Goal: Transaction & Acquisition: Purchase product/service

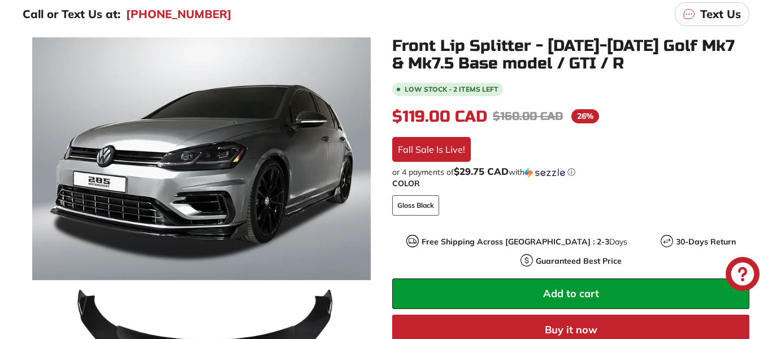
click at [5, 232] on div ".cls-1{fill:none;stroke:#000;stroke-miterlimit:10;stroke-width:2px} .cls-1{fill…" at bounding box center [386, 239] width 772 height 404
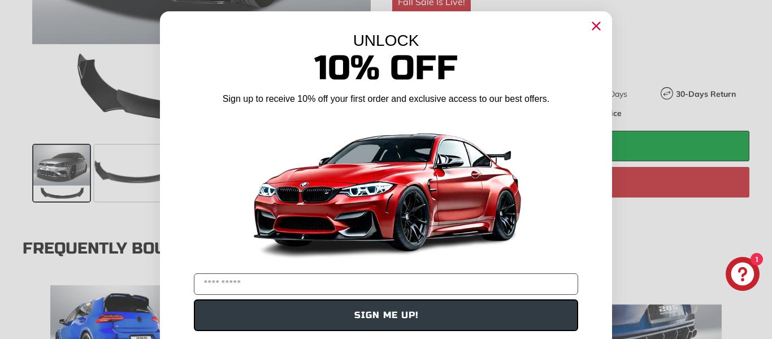
scroll to position [522, 0]
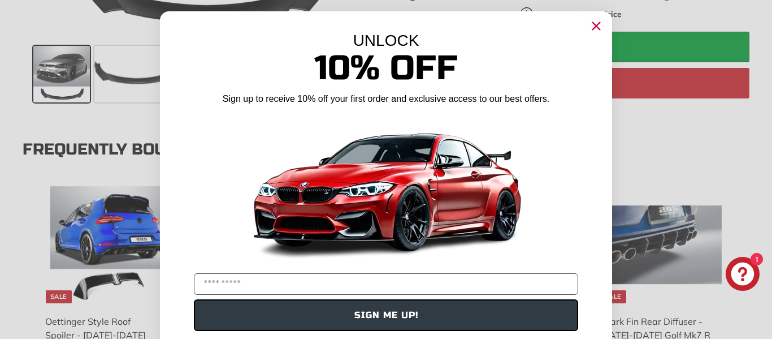
click at [597, 27] on icon "Close dialog" at bounding box center [596, 26] width 7 height 7
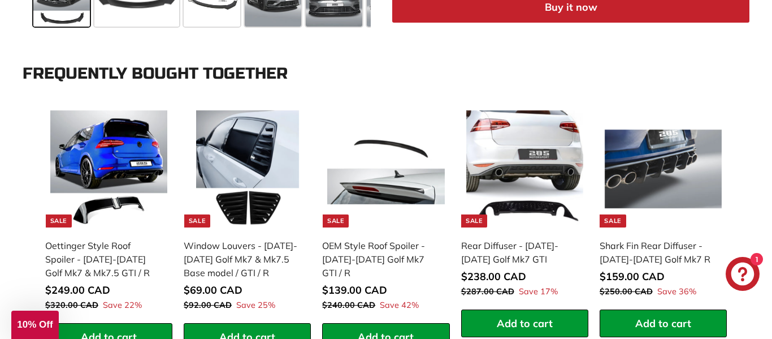
scroll to position [595, 0]
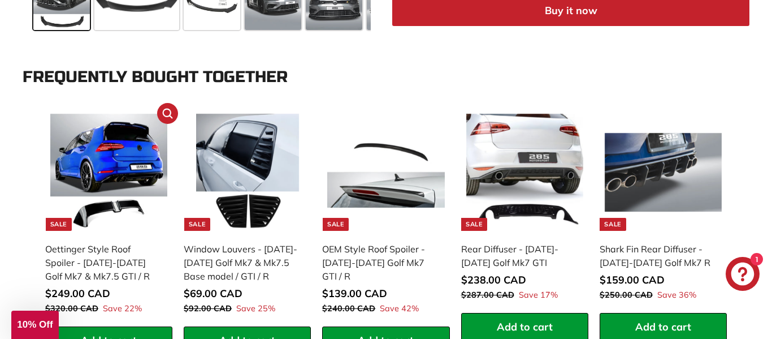
click at [93, 172] on img at bounding box center [108, 172] width 117 height 117
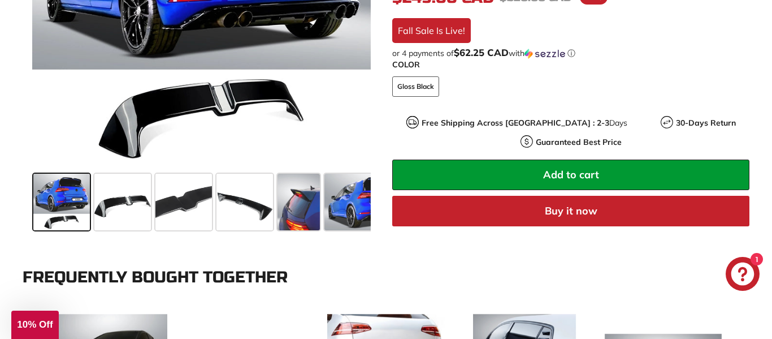
scroll to position [398, 0]
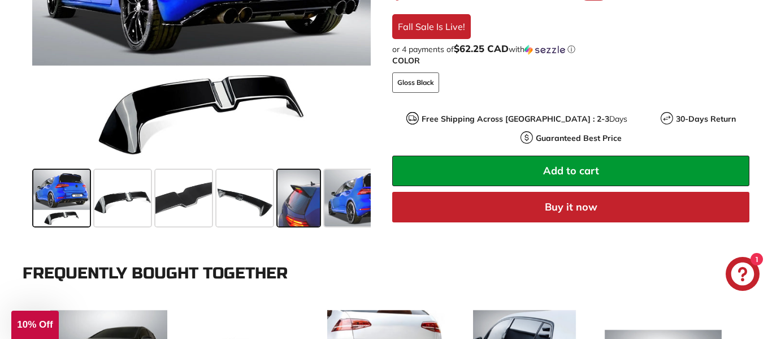
click at [310, 205] on span at bounding box center [299, 198] width 42 height 57
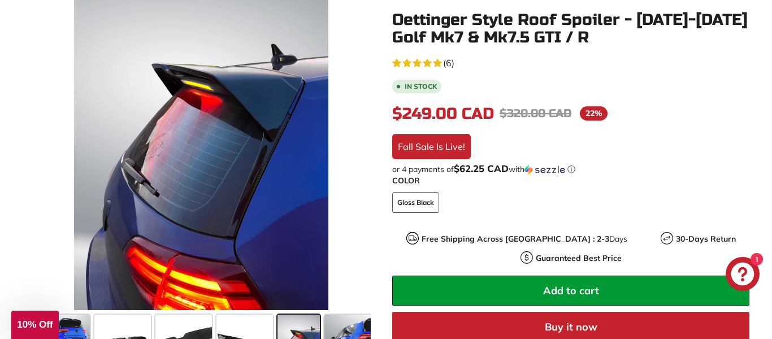
scroll to position [256, 0]
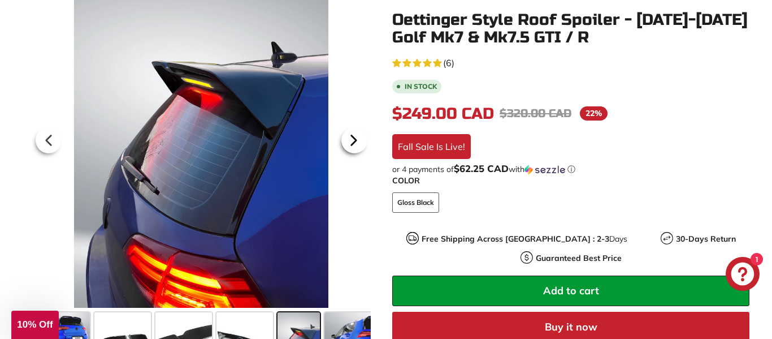
click at [351, 139] on icon at bounding box center [353, 140] width 5 height 10
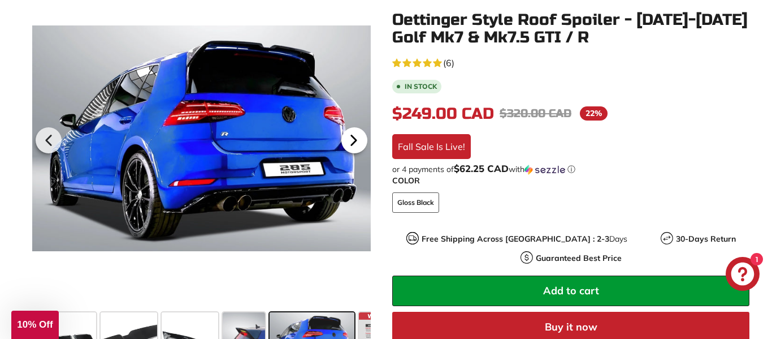
scroll to position [0, 102]
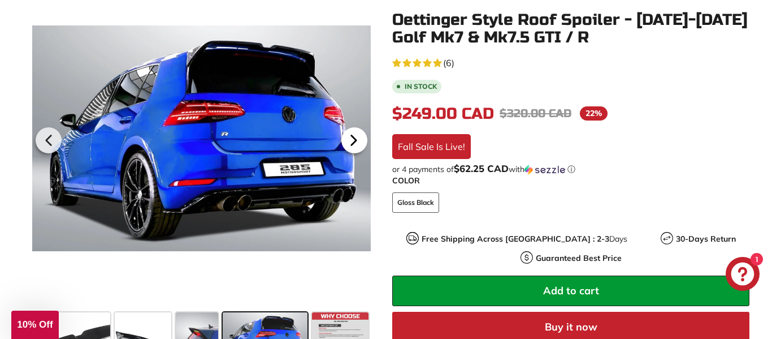
click at [351, 139] on icon at bounding box center [353, 140] width 5 height 10
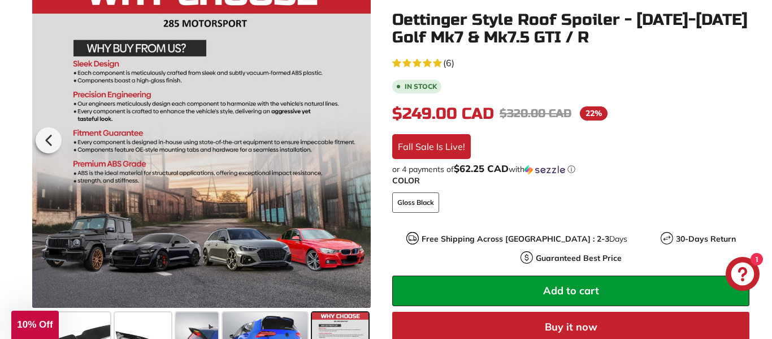
click at [351, 139] on div at bounding box center [201, 138] width 339 height 339
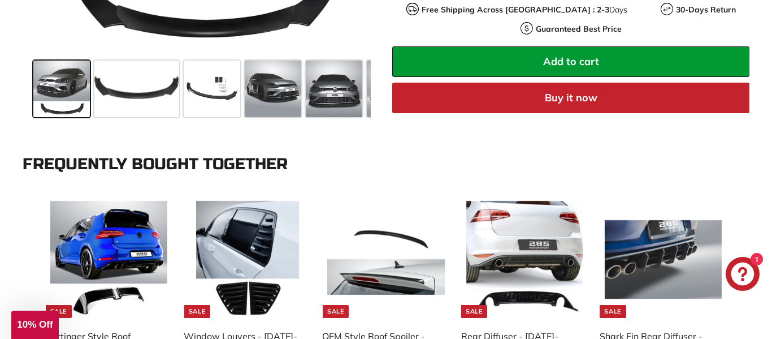
scroll to position [508, 0]
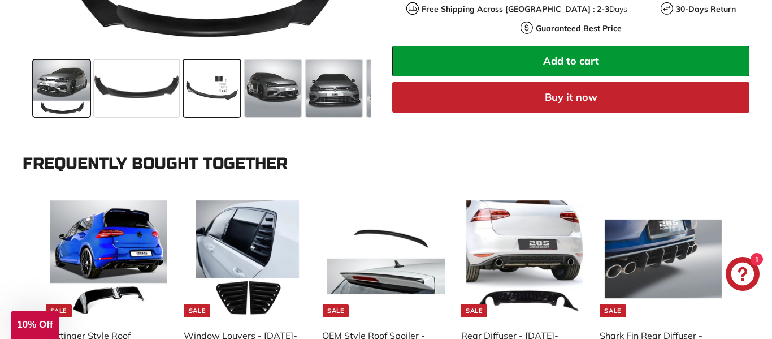
click at [214, 94] on span at bounding box center [212, 88] width 57 height 57
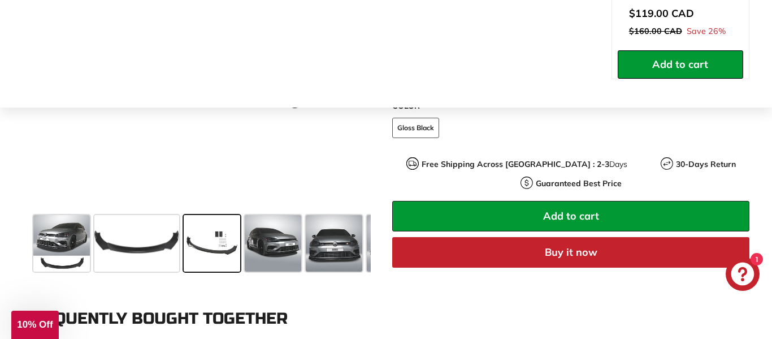
scroll to position [352, 0]
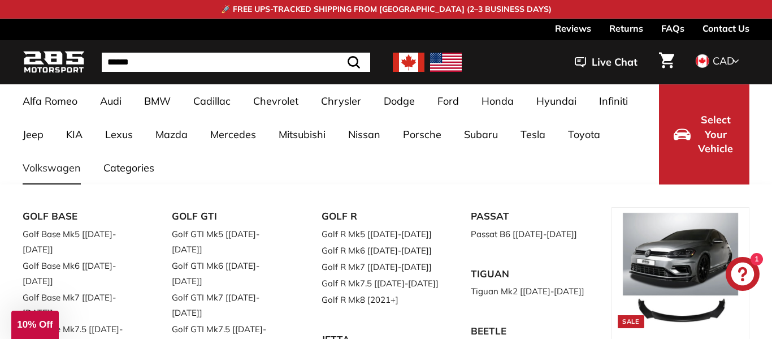
click at [45, 167] on link "Volkswagen" at bounding box center [51, 167] width 81 height 33
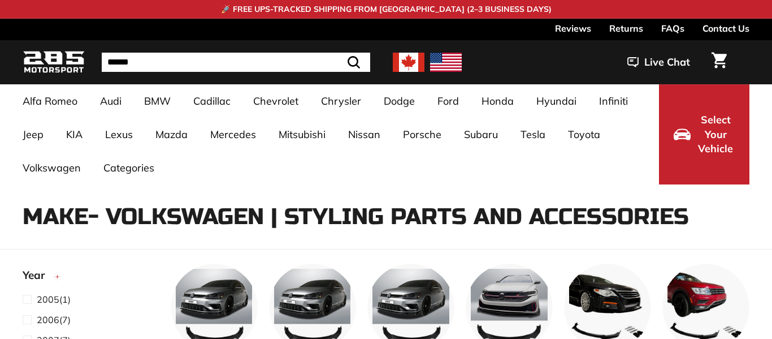
select select "**********"
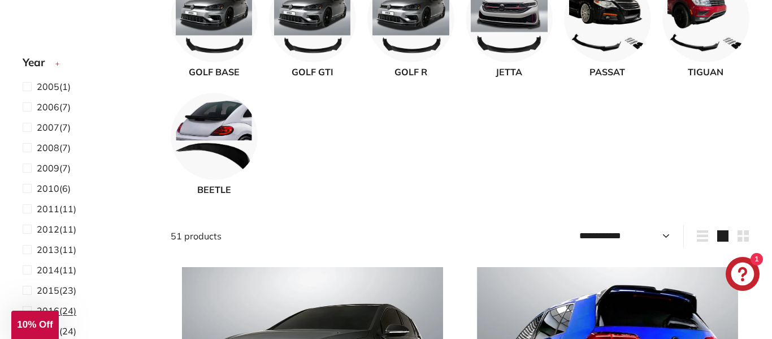
click at [70, 310] on span "2016 (24)" at bounding box center [57, 311] width 40 height 14
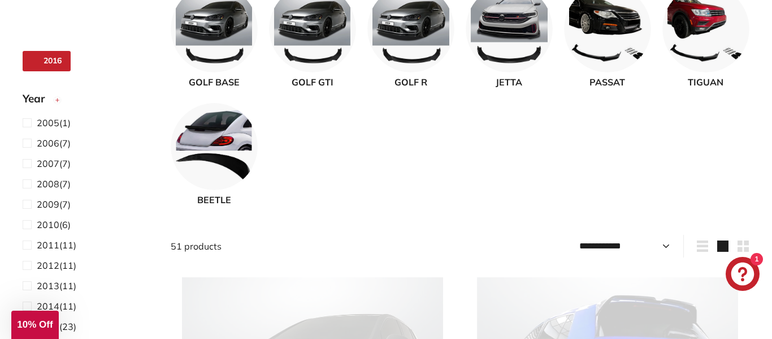
scroll to position [73, 0]
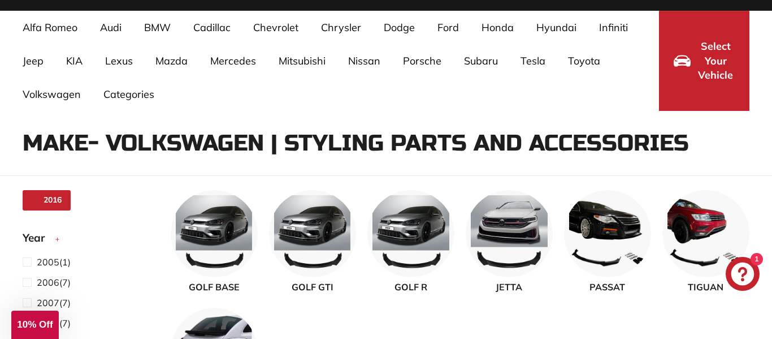
select select "**********"
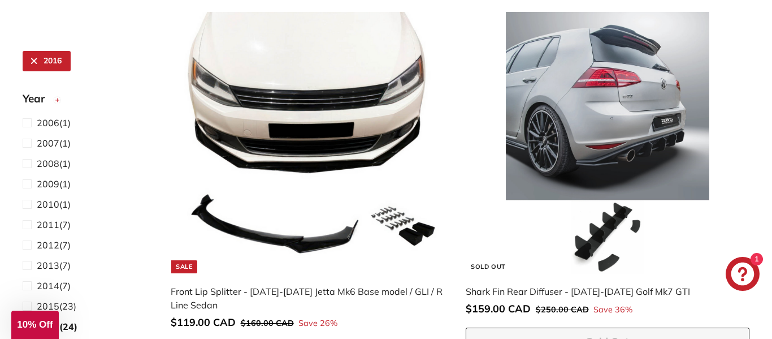
scroll to position [1040, 0]
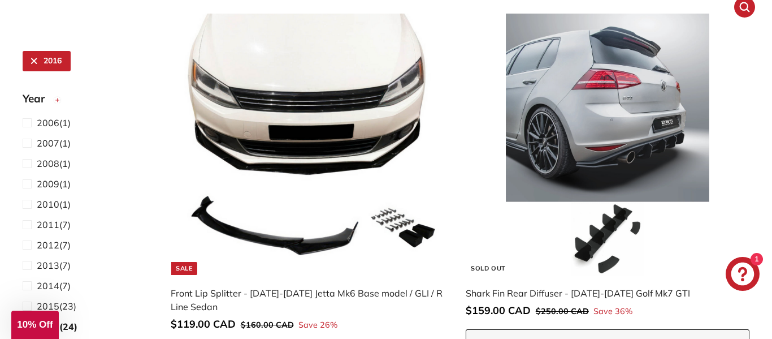
click at [643, 142] on img at bounding box center [607, 144] width 261 height 261
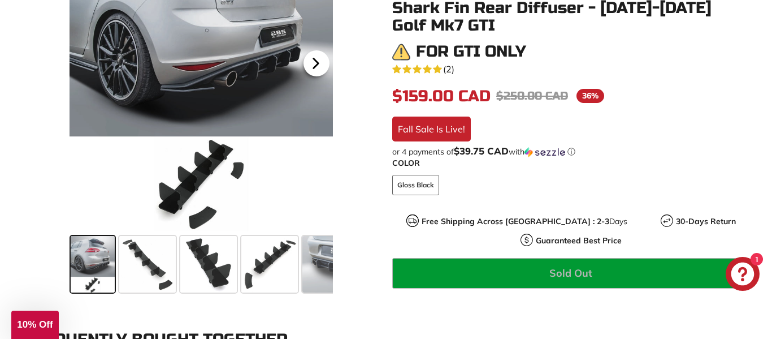
click at [319, 59] on icon at bounding box center [316, 63] width 26 height 26
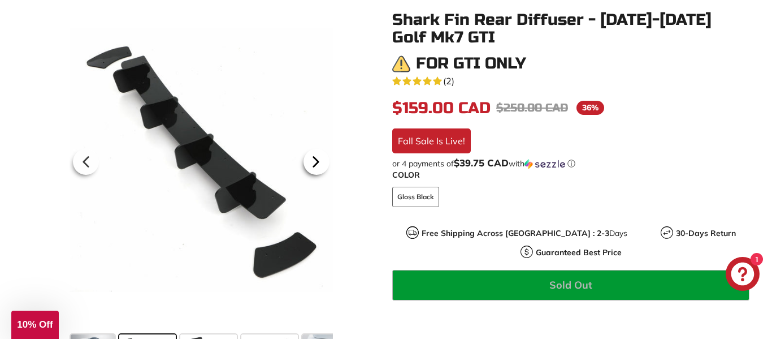
scroll to position [232, 0]
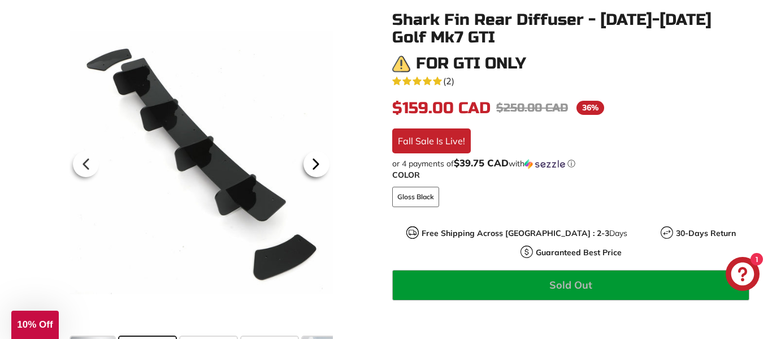
click at [314, 166] on icon at bounding box center [316, 164] width 5 height 10
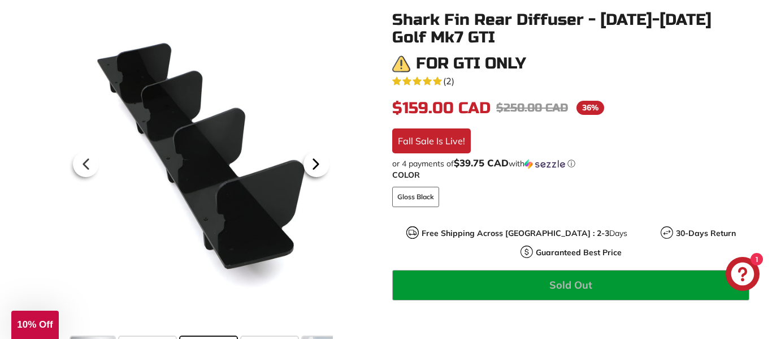
click at [314, 166] on icon at bounding box center [316, 164] width 5 height 10
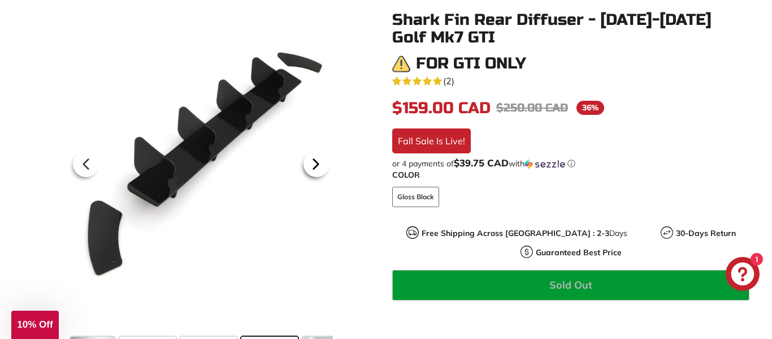
click at [314, 166] on icon at bounding box center [316, 164] width 5 height 10
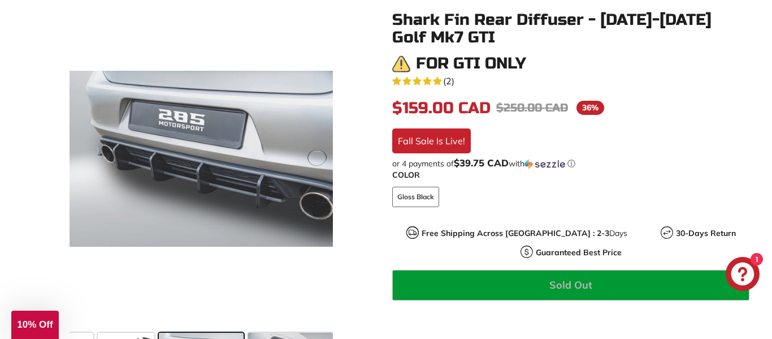
scroll to position [241, 0]
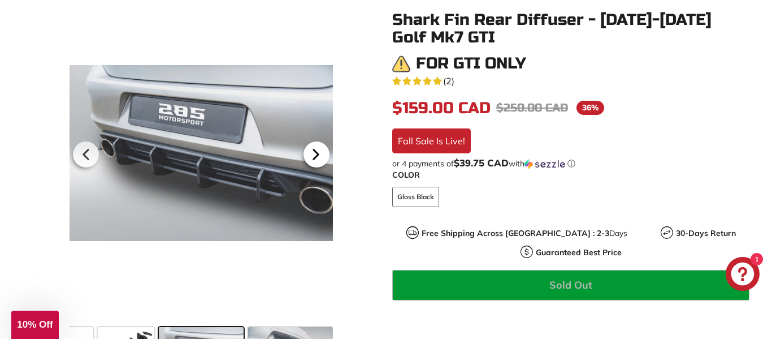
click at [315, 150] on icon at bounding box center [316, 154] width 26 height 26
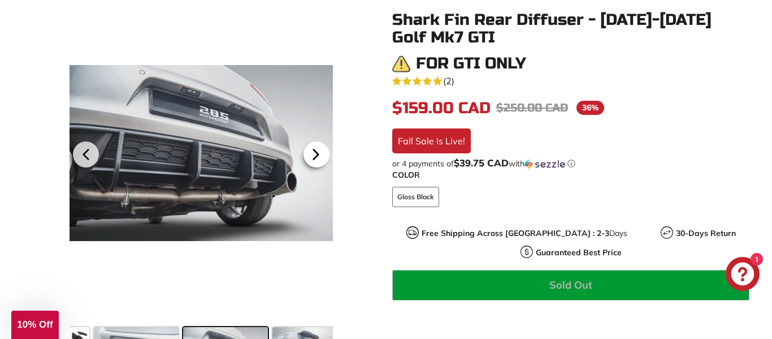
scroll to position [0, 233]
click at [315, 150] on icon at bounding box center [316, 154] width 26 height 26
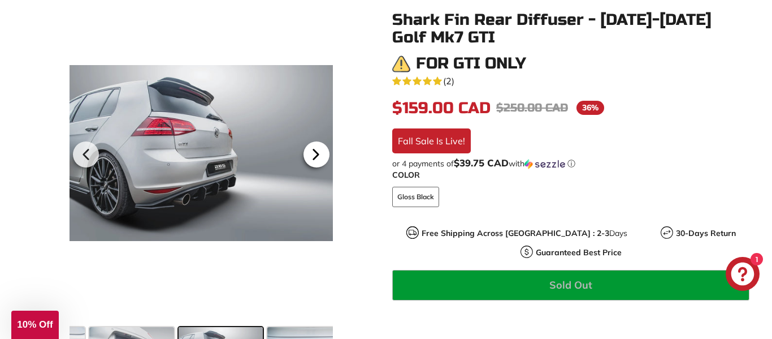
scroll to position [0, 322]
click at [315, 150] on icon at bounding box center [316, 154] width 26 height 26
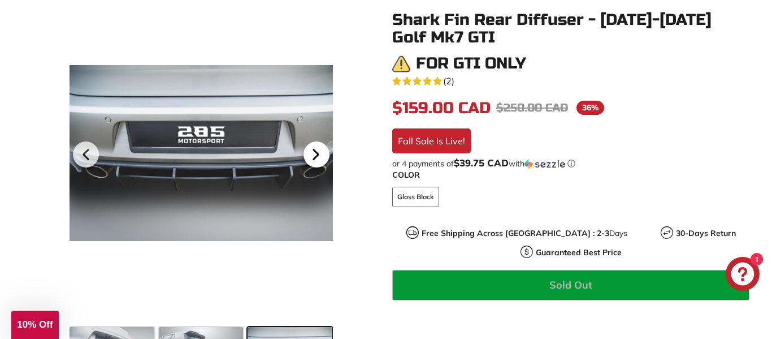
scroll to position [0, 411]
click at [315, 150] on icon at bounding box center [316, 154] width 26 height 26
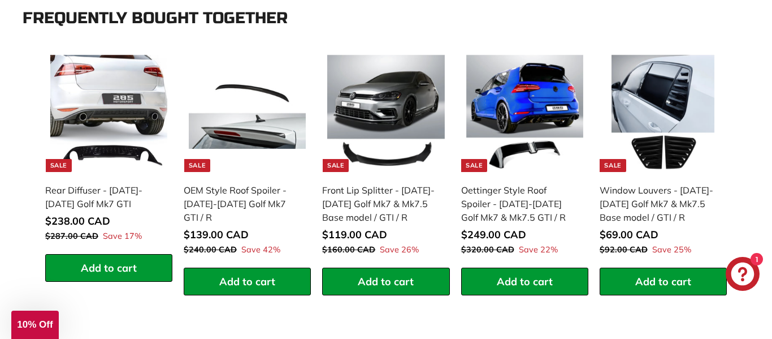
scroll to position [661, 0]
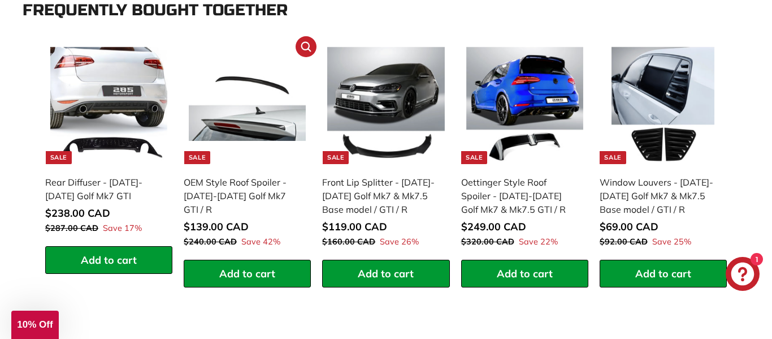
click at [231, 125] on img at bounding box center [247, 105] width 117 height 117
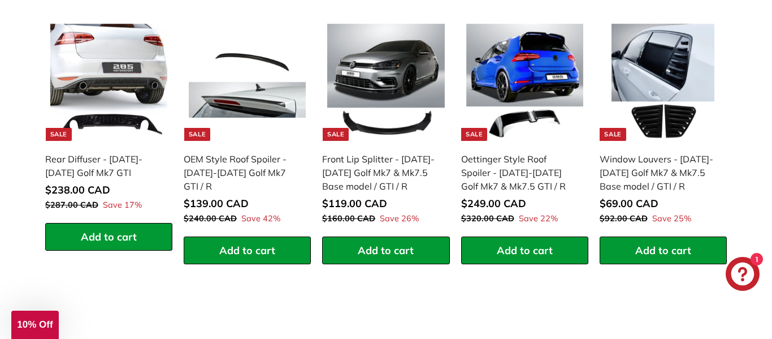
scroll to position [685, 0]
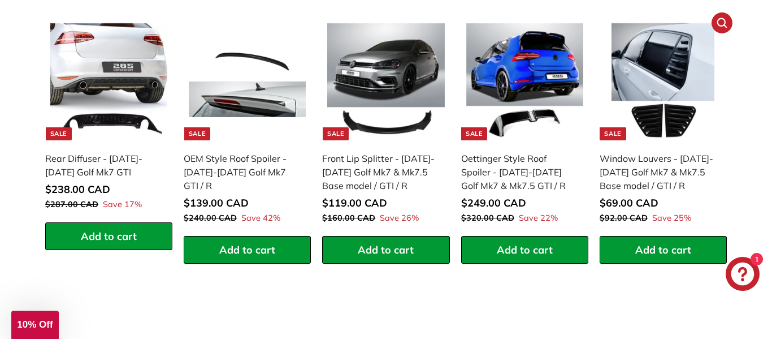
click at [652, 70] on img at bounding box center [663, 81] width 117 height 117
click at [352, 165] on div "Front Lip Splitter - [DATE]-[DATE] Golf Mk7 & Mk7.5 Base model / GTI / R" at bounding box center [380, 171] width 116 height 41
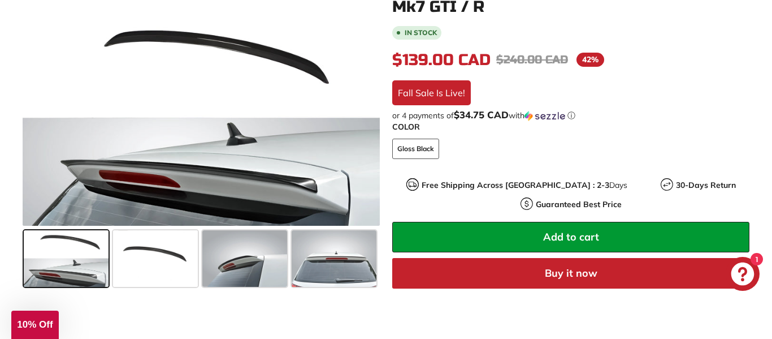
scroll to position [246, 0]
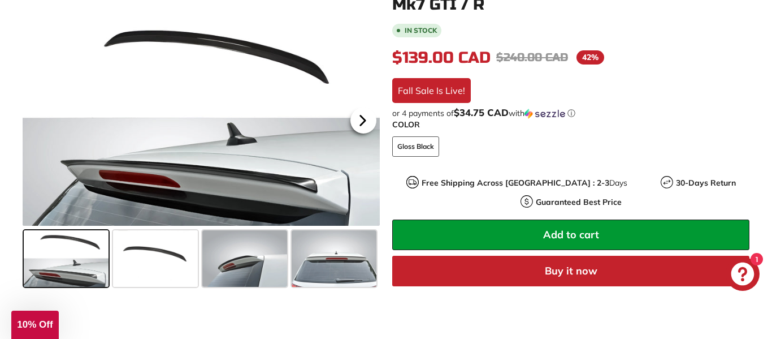
click at [361, 115] on icon at bounding box center [363, 120] width 5 height 10
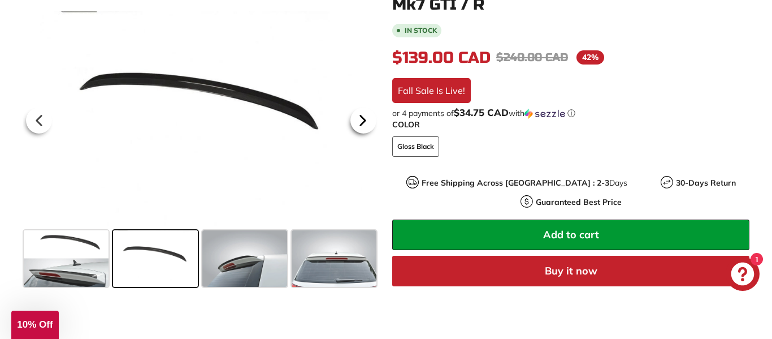
click at [361, 115] on icon at bounding box center [363, 120] width 5 height 10
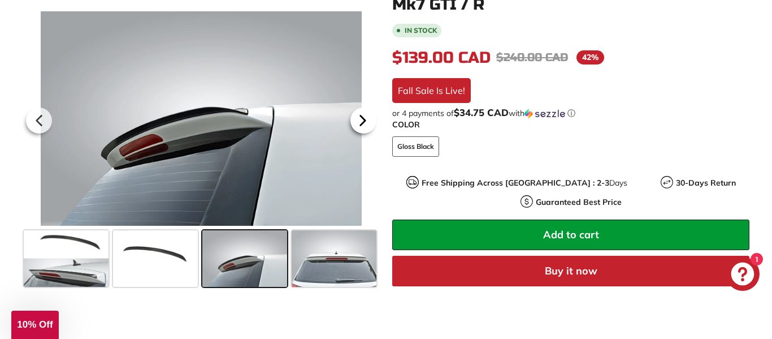
click at [361, 115] on icon at bounding box center [363, 120] width 5 height 10
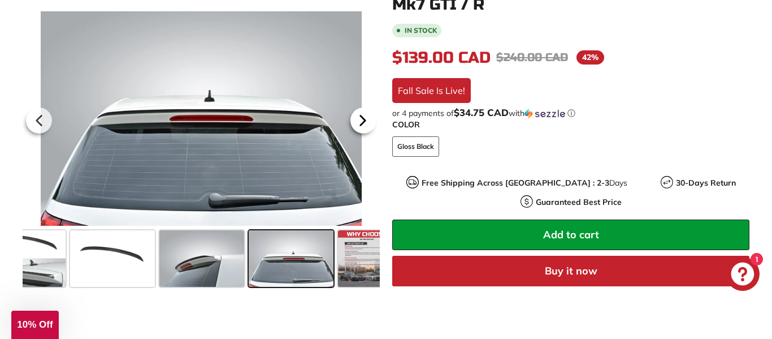
scroll to position [0, 60]
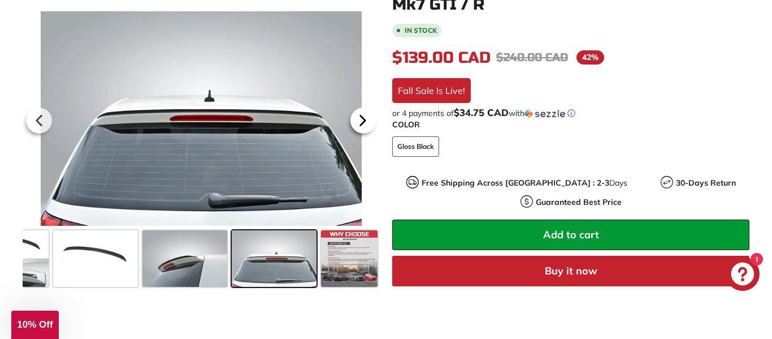
click at [361, 115] on icon at bounding box center [363, 120] width 5 height 10
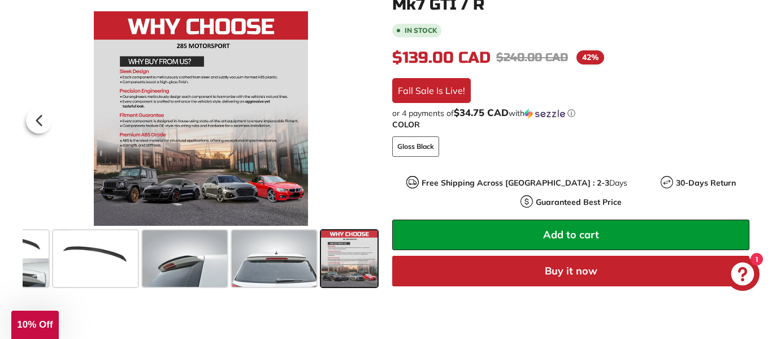
click at [361, 103] on div at bounding box center [201, 118] width 357 height 214
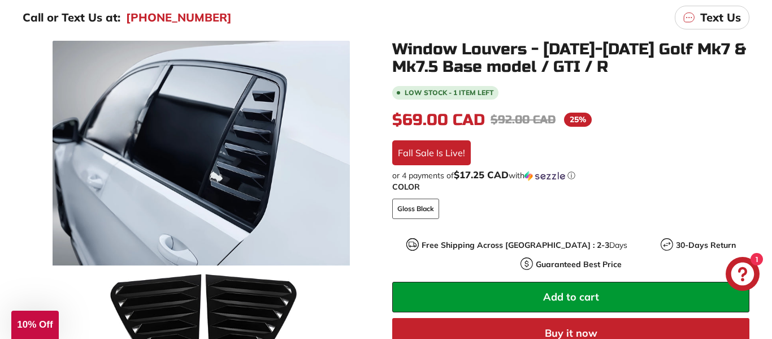
scroll to position [187, 0]
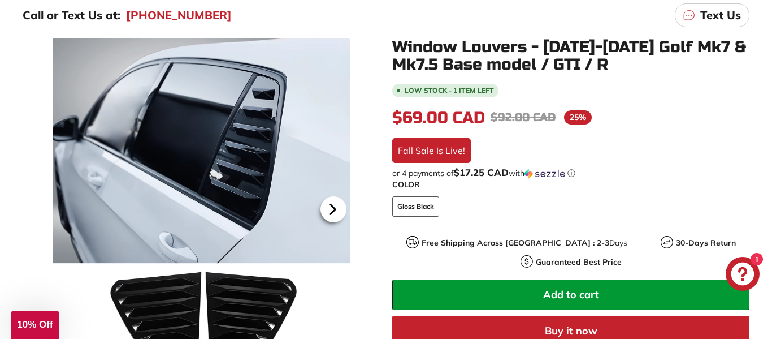
click at [335, 208] on icon at bounding box center [333, 210] width 5 height 10
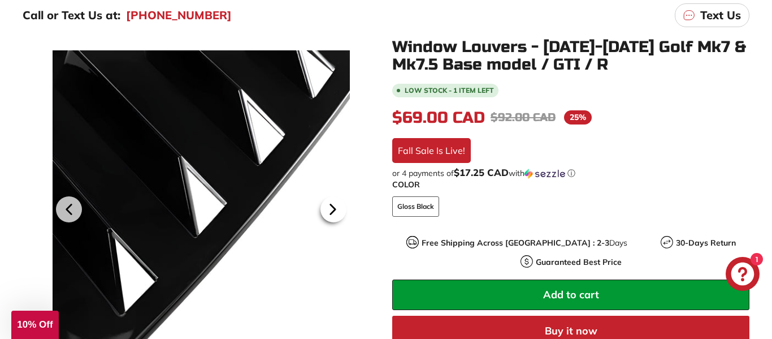
click at [335, 208] on icon at bounding box center [333, 210] width 5 height 10
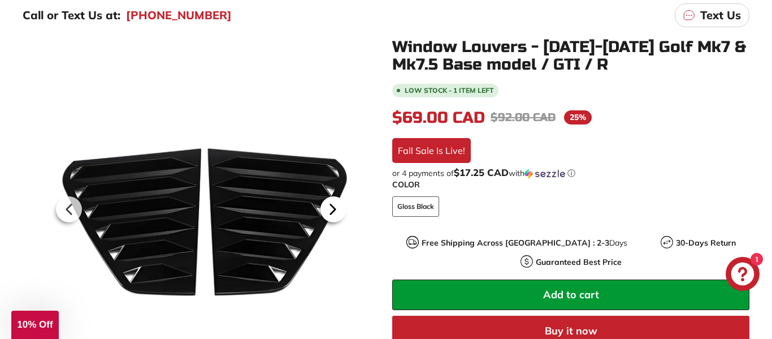
click at [335, 208] on icon at bounding box center [333, 210] width 5 height 10
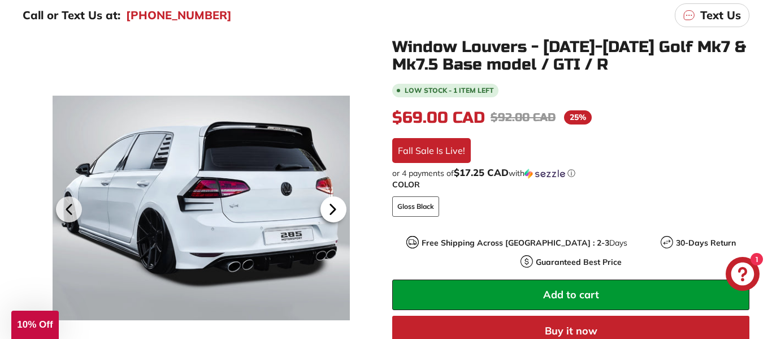
click at [335, 208] on icon at bounding box center [333, 210] width 5 height 10
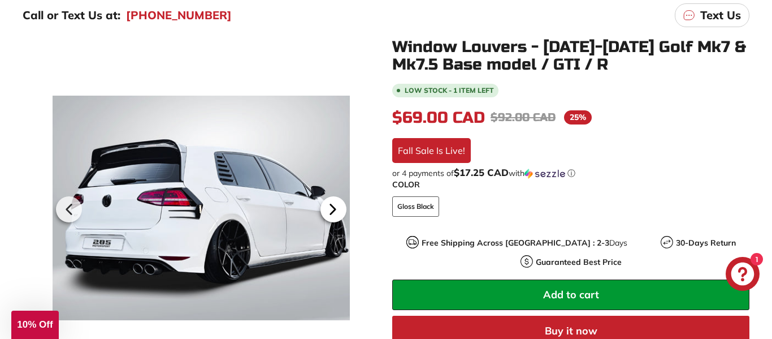
scroll to position [0, 140]
click at [335, 208] on icon at bounding box center [333, 210] width 5 height 10
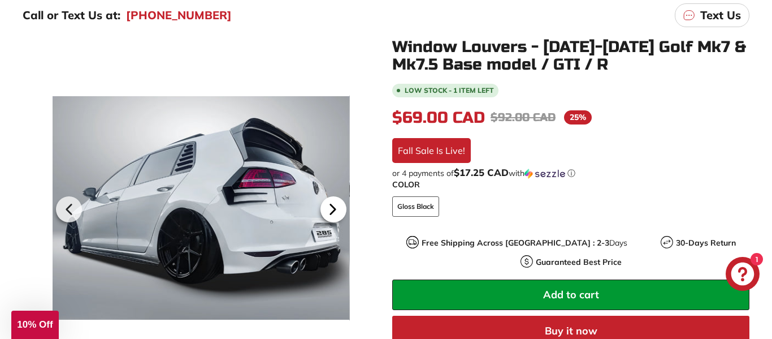
click at [335, 208] on icon at bounding box center [333, 210] width 5 height 10
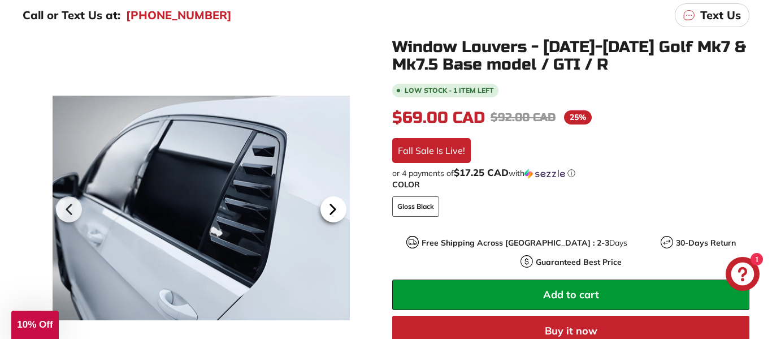
scroll to position [0, 251]
click at [335, 208] on icon at bounding box center [333, 210] width 5 height 10
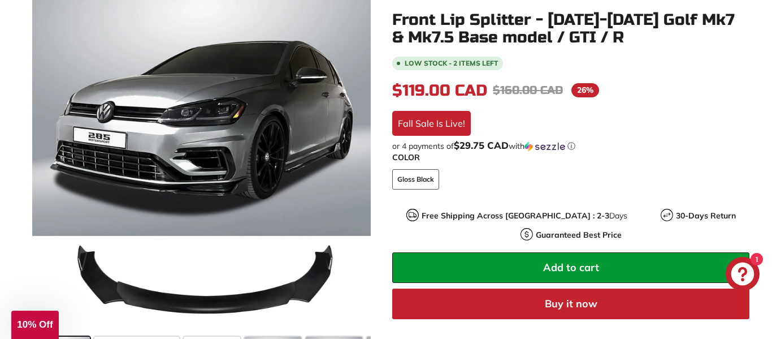
scroll to position [242, 0]
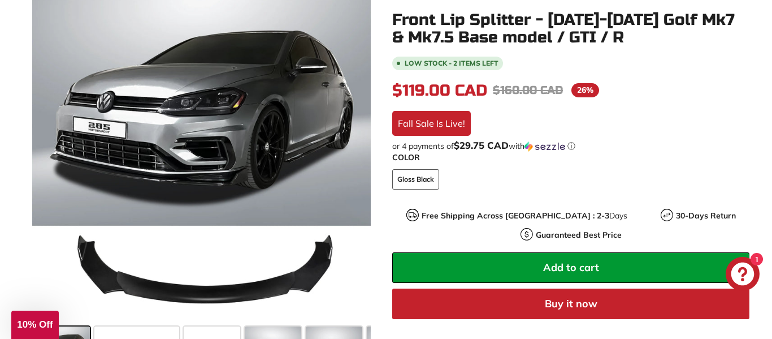
click at [585, 261] on span "Add to cart" at bounding box center [571, 267] width 56 height 13
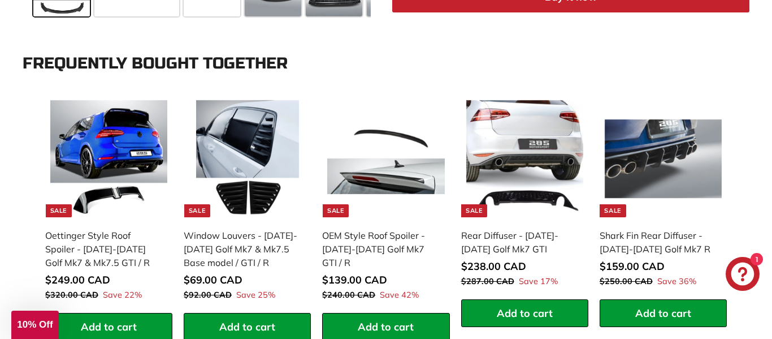
scroll to position [618, 0]
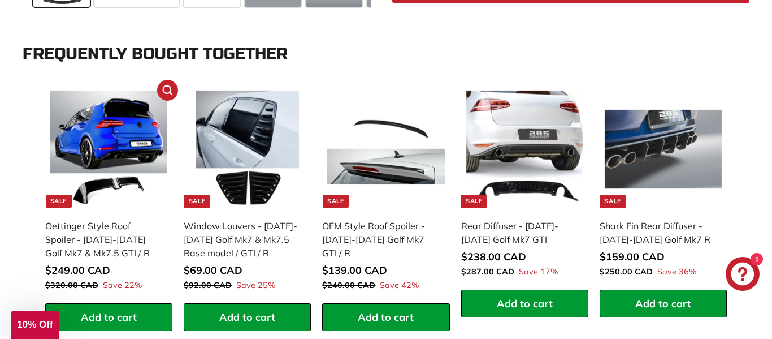
click at [119, 155] on img at bounding box center [108, 148] width 117 height 117
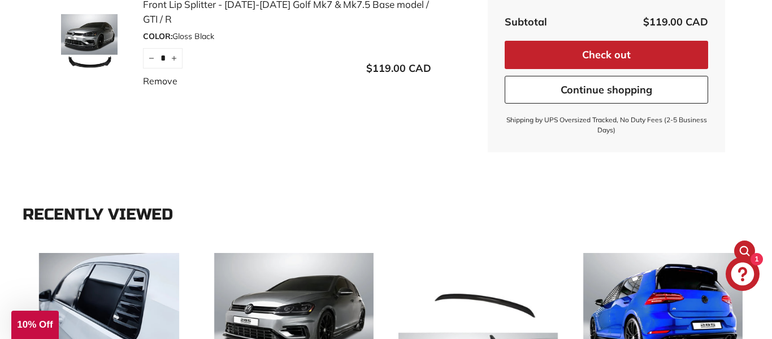
scroll to position [258, 0]
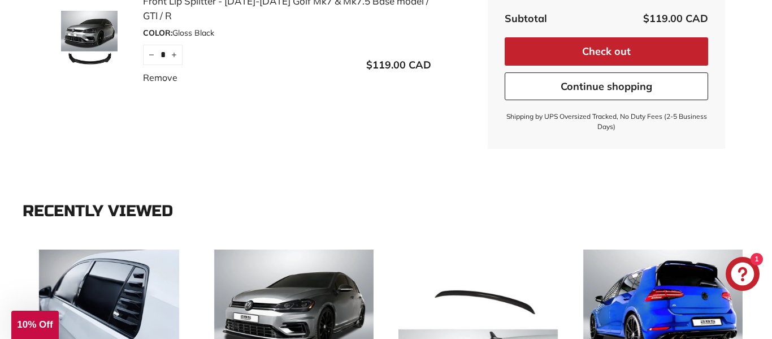
click at [585, 92] on link "Continue shopping" at bounding box center [606, 86] width 203 height 28
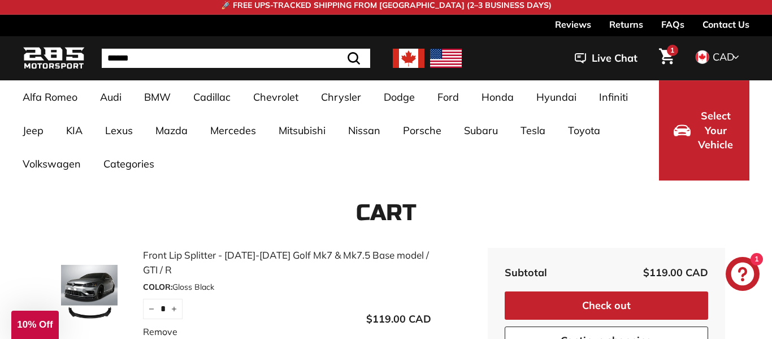
scroll to position [0, 0]
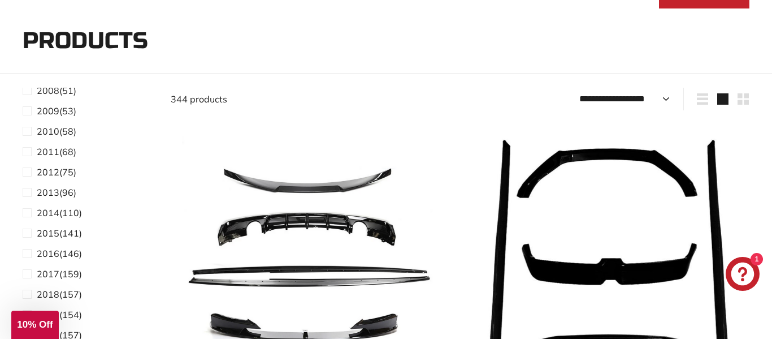
scroll to position [303, 0]
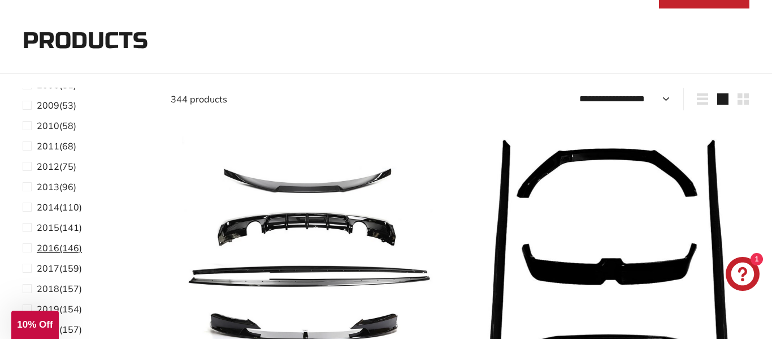
click at [51, 246] on span "2016" at bounding box center [48, 247] width 23 height 11
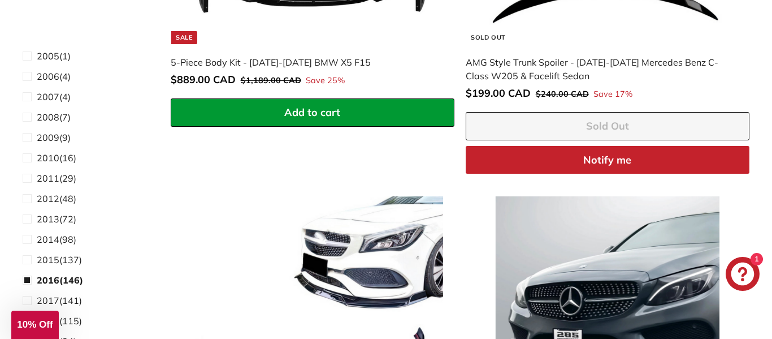
scroll to position [1198, 0]
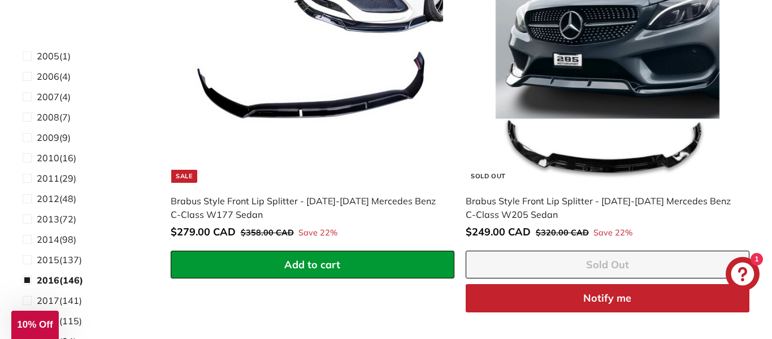
scroll to position [176, 0]
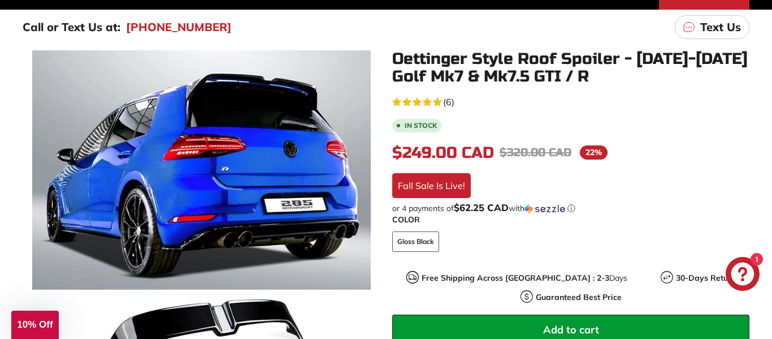
scroll to position [169, 0]
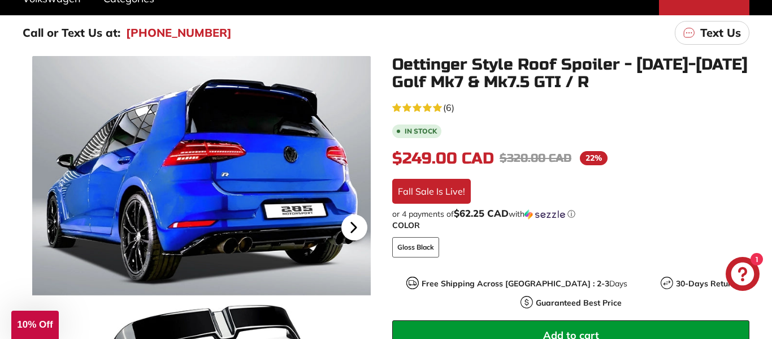
click at [352, 227] on icon at bounding box center [353, 227] width 5 height 10
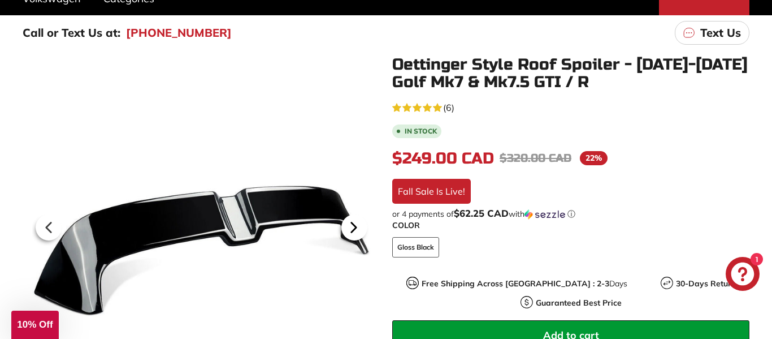
click at [352, 227] on icon at bounding box center [353, 227] width 5 height 10
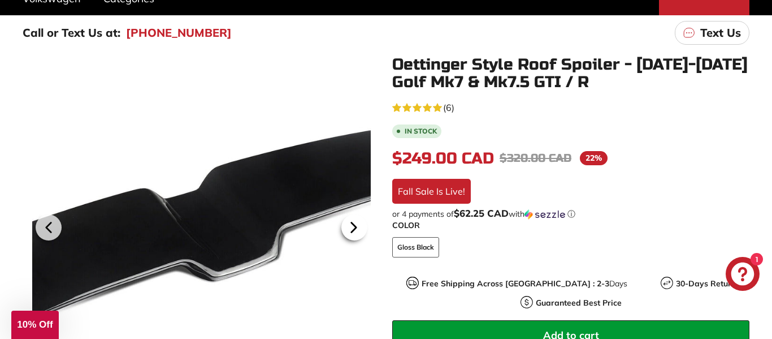
click at [352, 227] on icon at bounding box center [353, 227] width 5 height 10
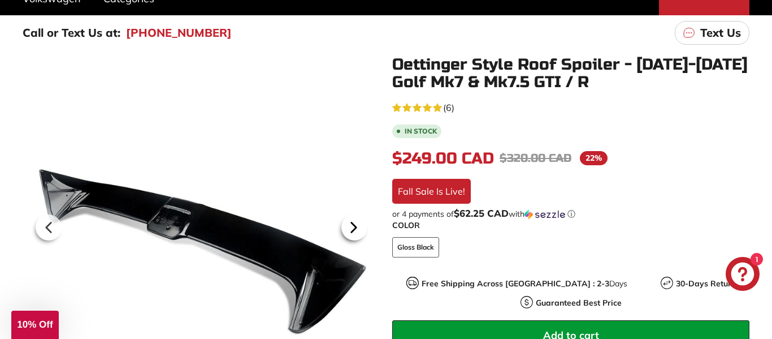
click at [352, 227] on icon at bounding box center [353, 227] width 5 height 10
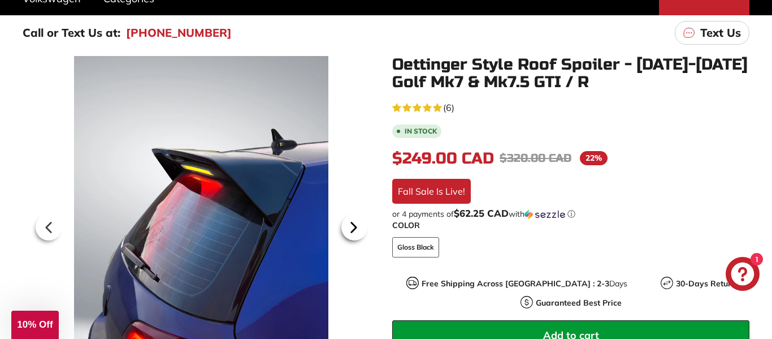
click at [352, 227] on icon at bounding box center [353, 227] width 5 height 10
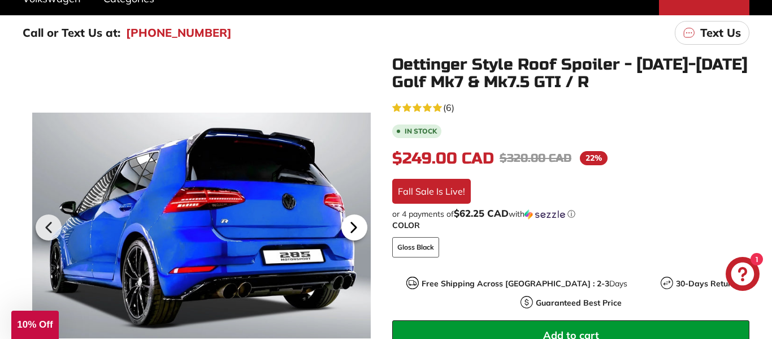
scroll to position [0, 102]
click at [352, 227] on icon at bounding box center [353, 227] width 5 height 10
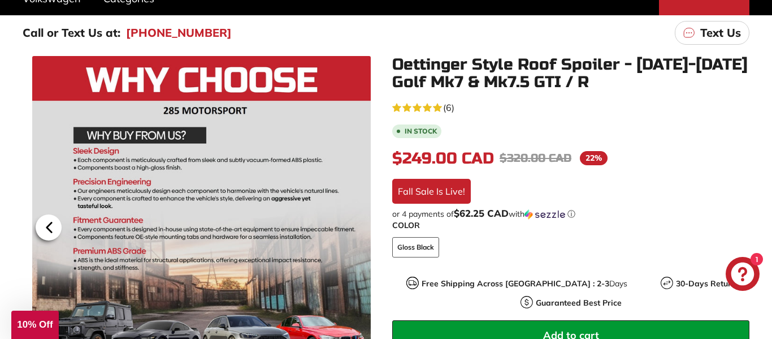
click at [53, 228] on icon at bounding box center [49, 227] width 26 height 26
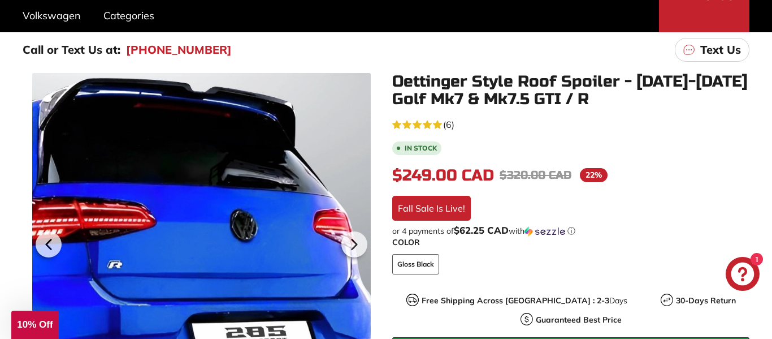
scroll to position [154, 0]
